Goal: Task Accomplishment & Management: Use online tool/utility

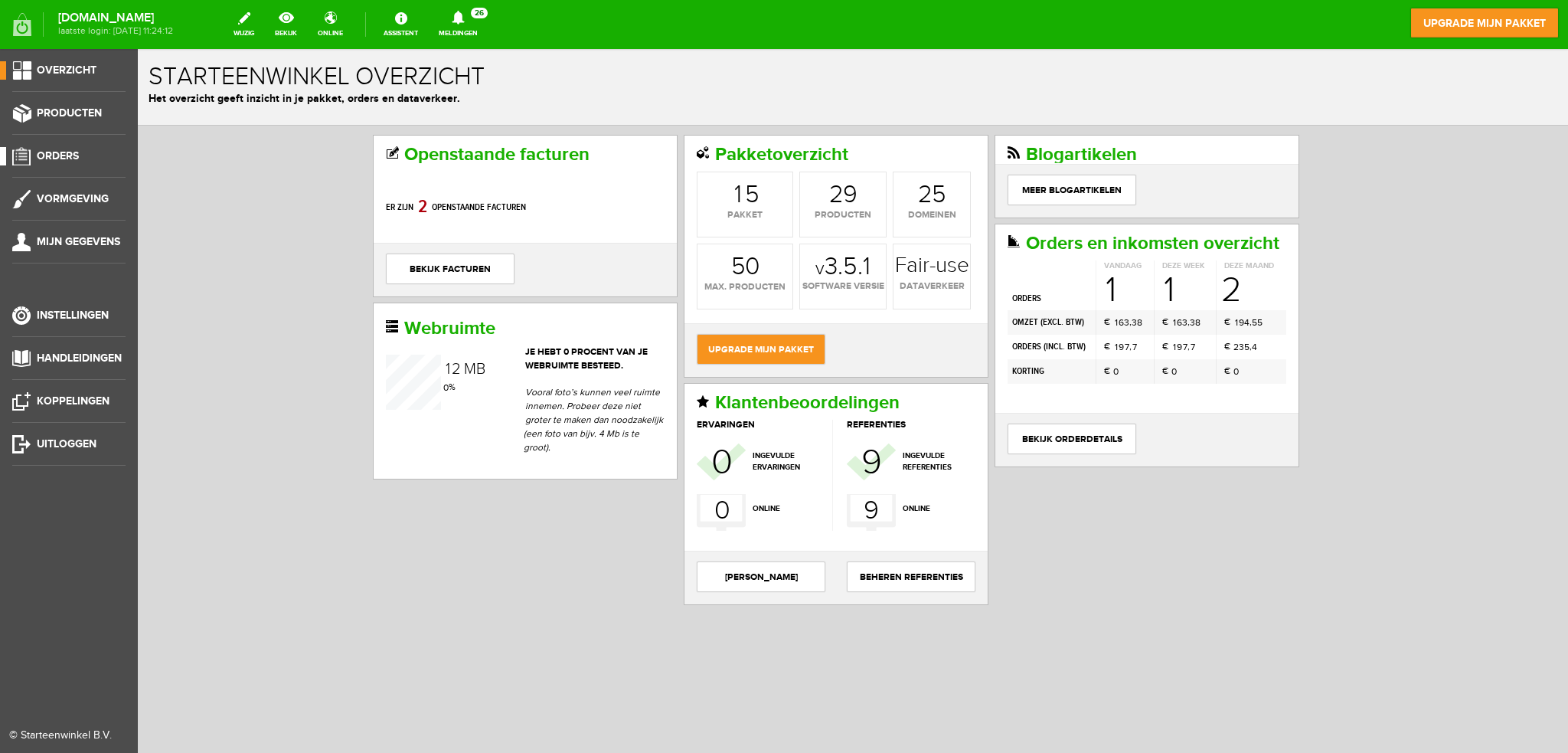
click at [61, 154] on span "Orders" at bounding box center [57, 156] width 42 height 13
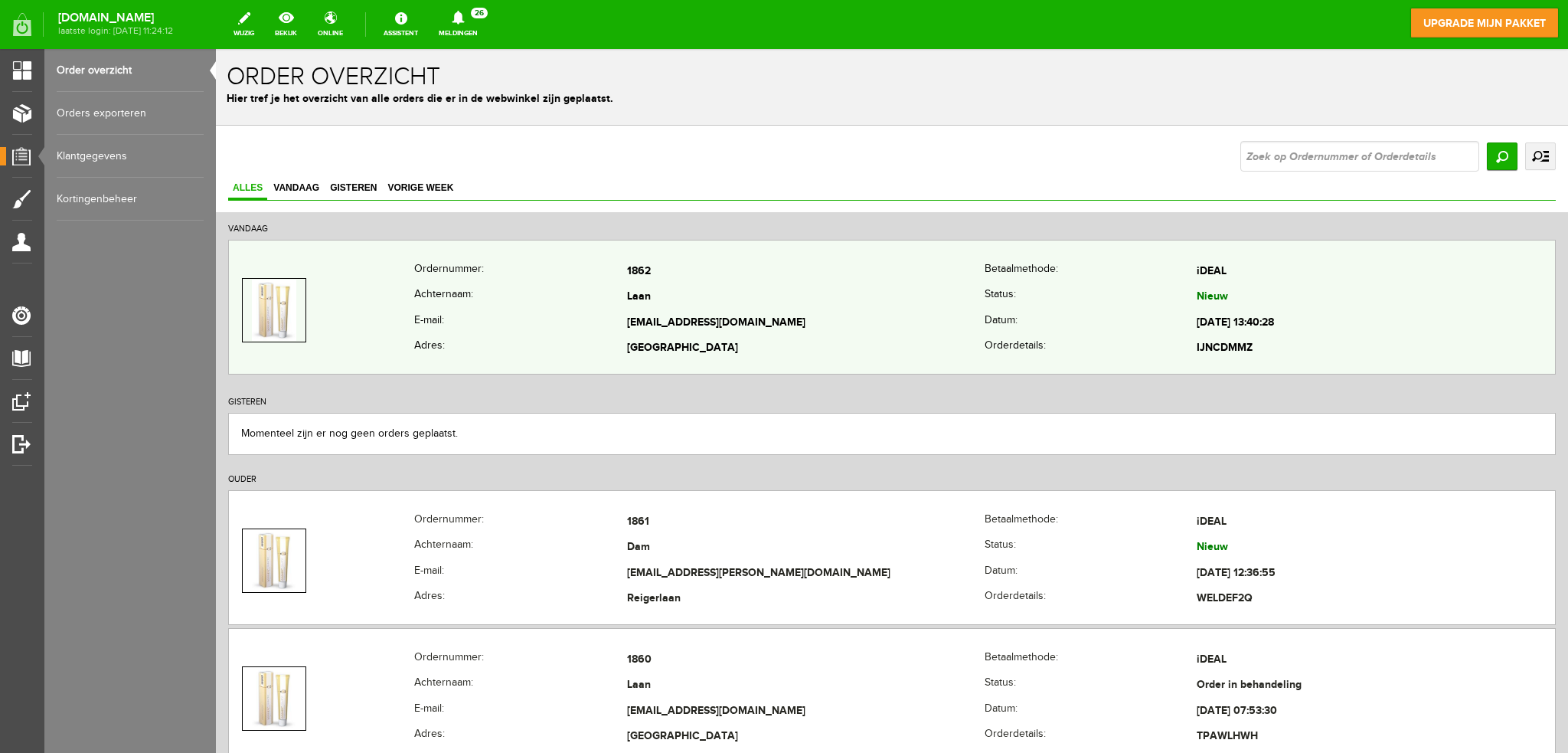
click at [397, 314] on td at bounding box center [321, 309] width 185 height 102
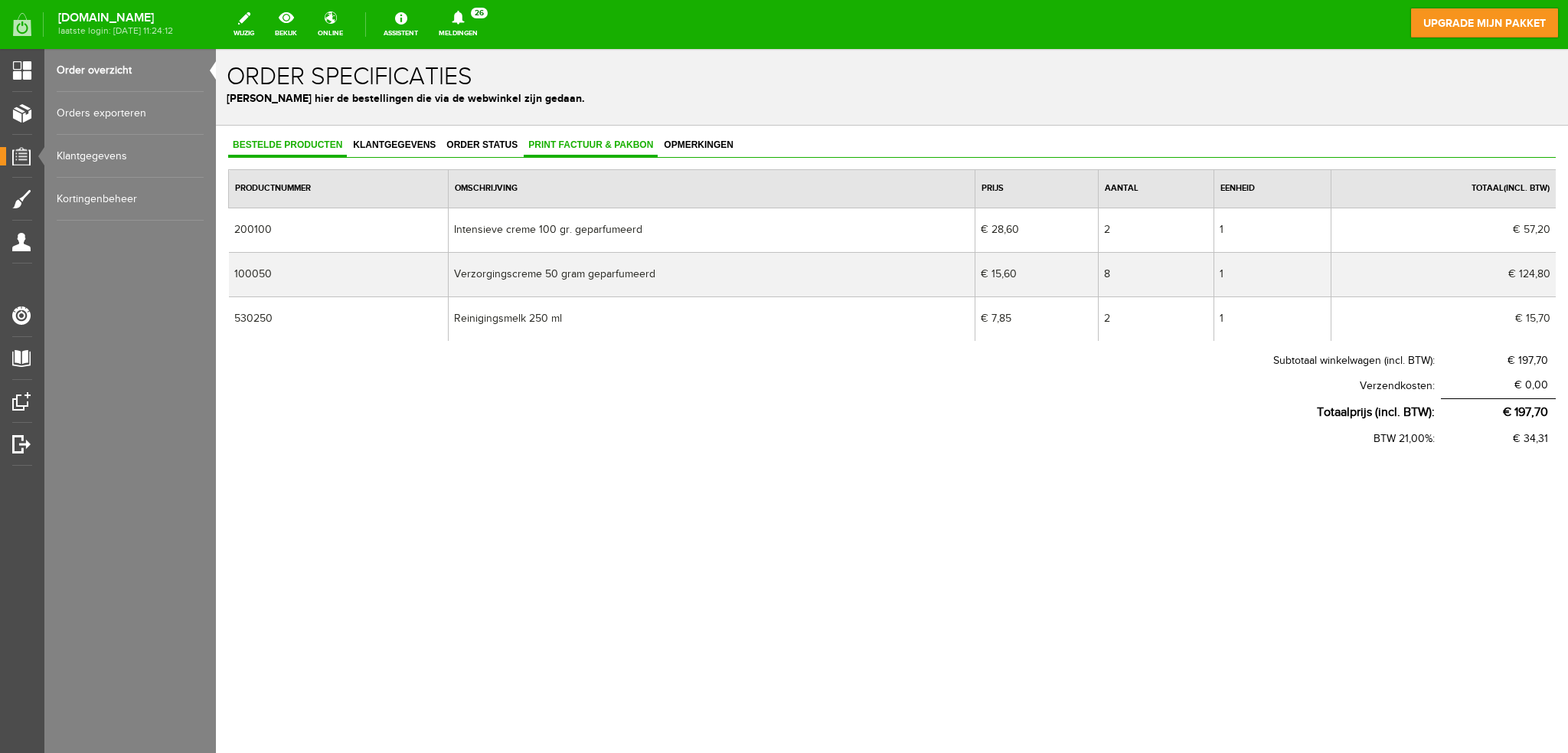
click at [592, 143] on span "Print factuur & pakbon" at bounding box center [591, 145] width 134 height 11
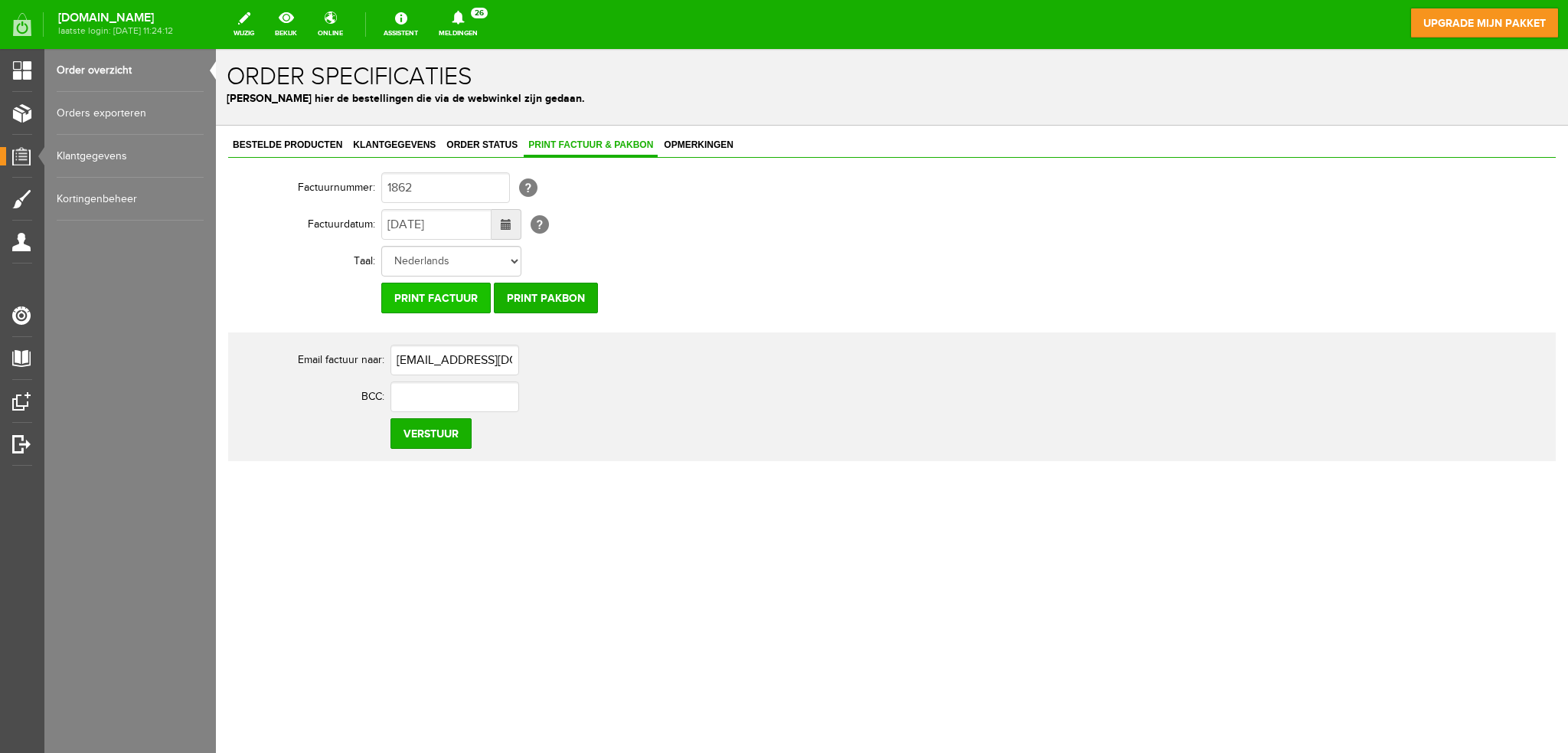
click at [453, 294] on input "Print factuur" at bounding box center [436, 297] width 110 height 30
click at [548, 298] on input "Print pakbon" at bounding box center [546, 297] width 104 height 30
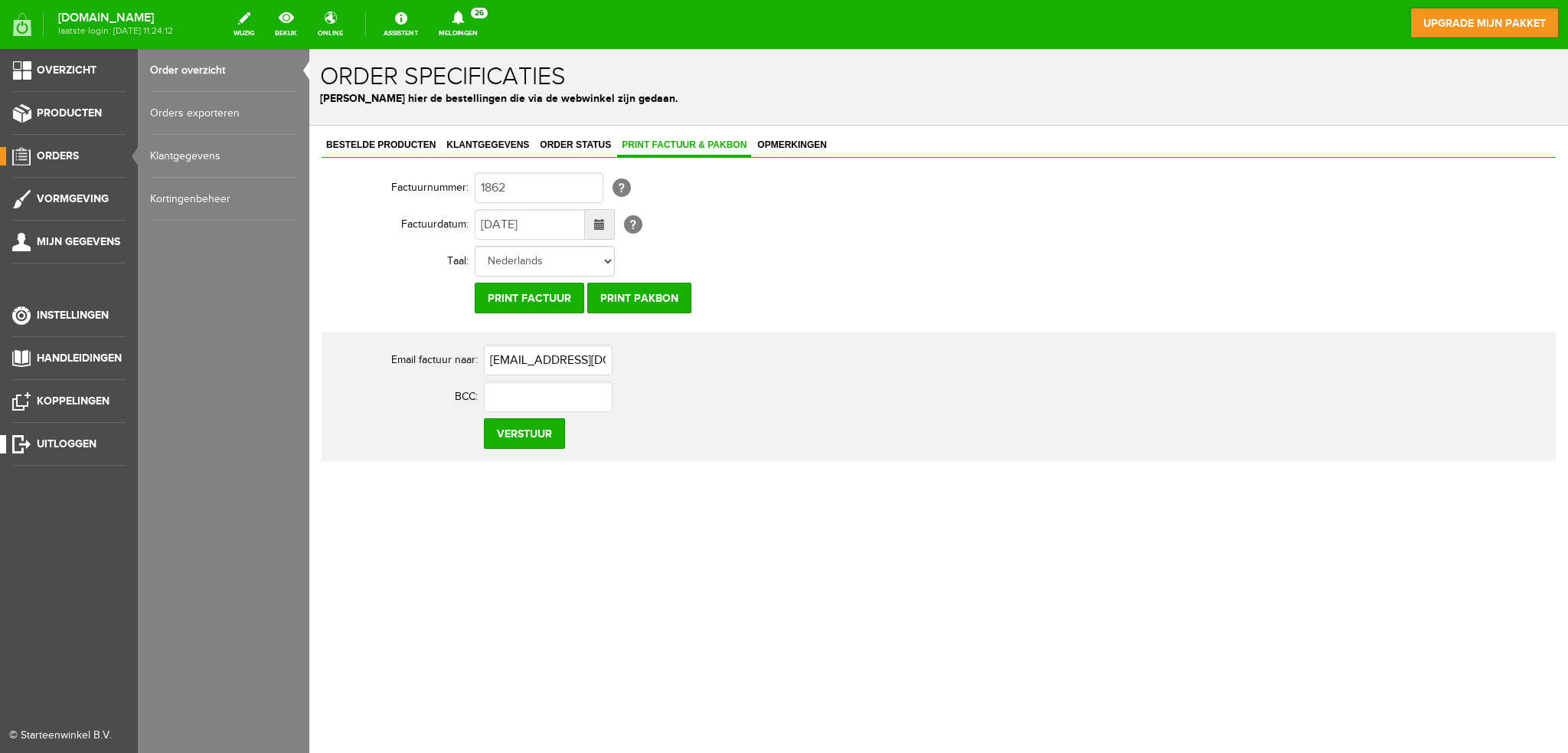
click at [53, 442] on span "Uitloggen" at bounding box center [66, 443] width 60 height 13
